Goal: Download file/media

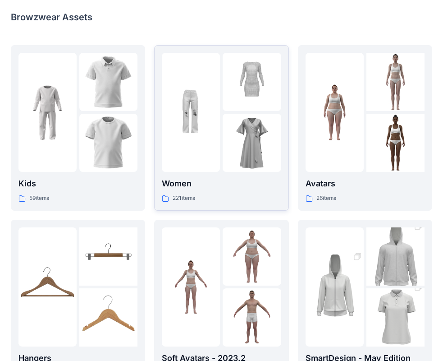
click at [197, 93] on img at bounding box center [191, 112] width 58 height 58
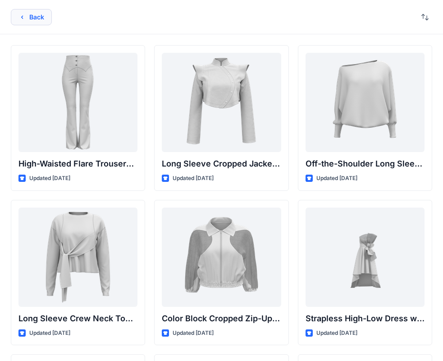
click at [24, 21] on button "Back" at bounding box center [31, 17] width 41 height 16
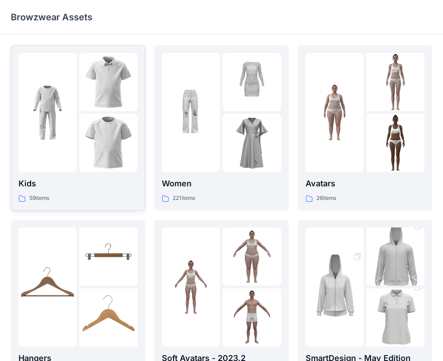
click at [64, 155] on div at bounding box center [47, 112] width 58 height 119
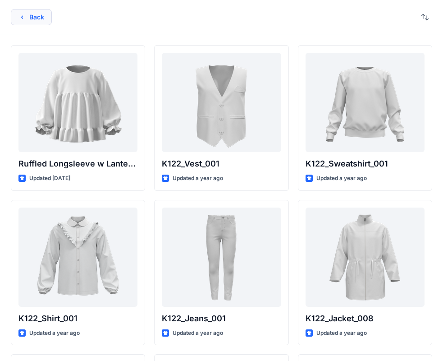
click at [46, 19] on button "Back" at bounding box center [31, 17] width 41 height 16
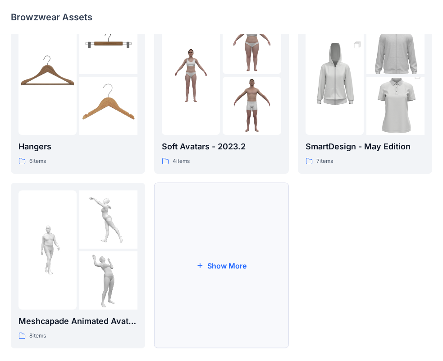
scroll to position [224, 0]
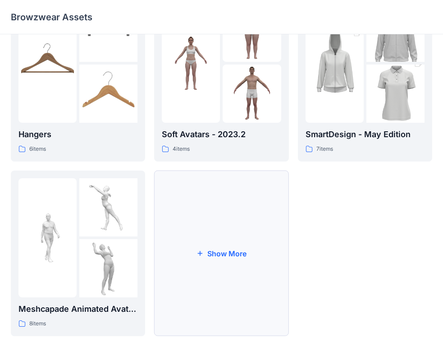
click at [229, 221] on button "Show More" at bounding box center [221, 252] width 134 height 165
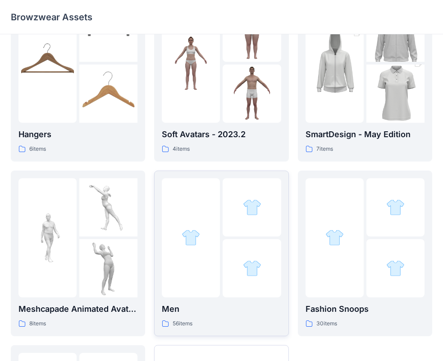
click at [217, 222] on div at bounding box center [191, 237] width 58 height 119
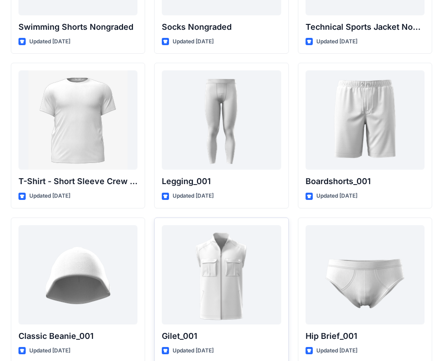
scroll to position [1577, 0]
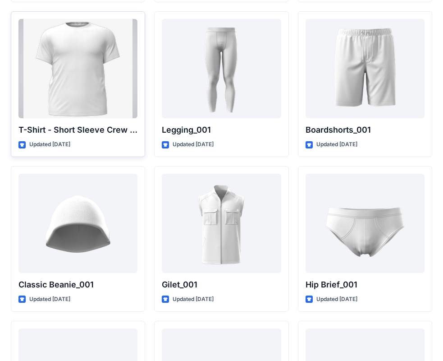
click at [79, 86] on div at bounding box center [77, 68] width 119 height 99
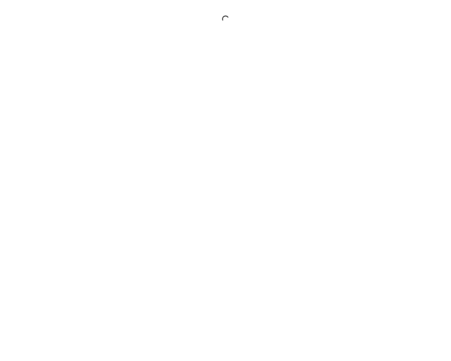
click at [79, 86] on div at bounding box center [225, 180] width 451 height 361
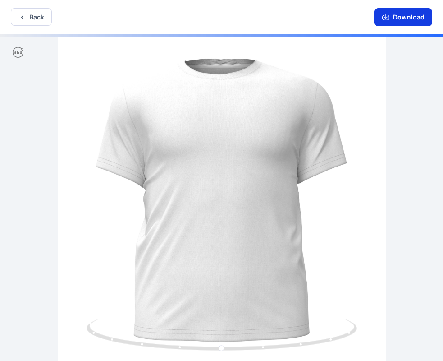
click at [402, 19] on button "Download" at bounding box center [403, 17] width 58 height 18
click at [398, 18] on button "Download" at bounding box center [403, 17] width 58 height 18
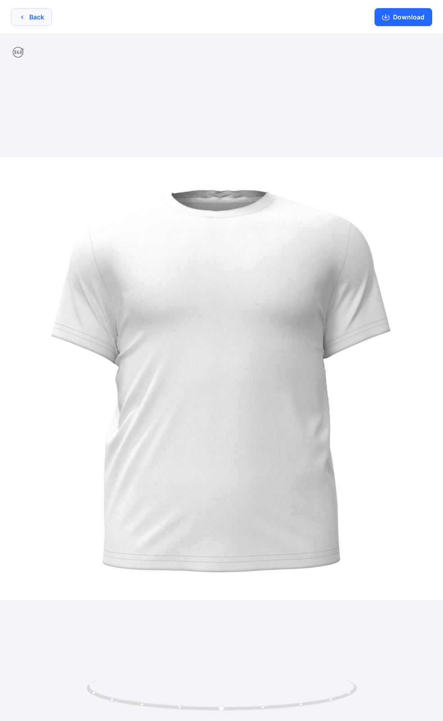
click at [22, 14] on icon "button" at bounding box center [21, 17] width 7 height 7
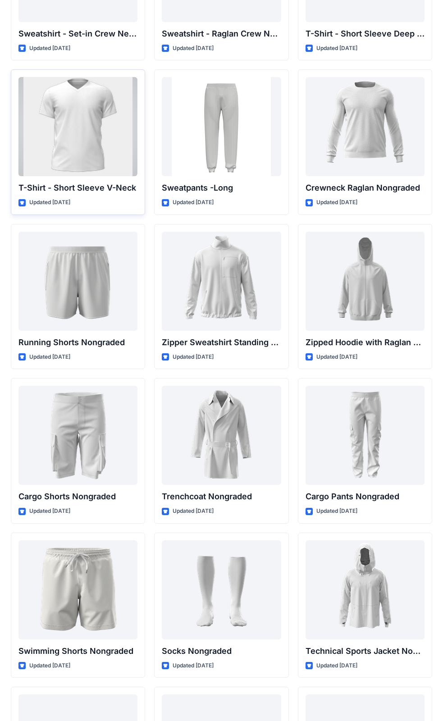
scroll to position [918, 0]
